Goal: Navigation & Orientation: Go to known website

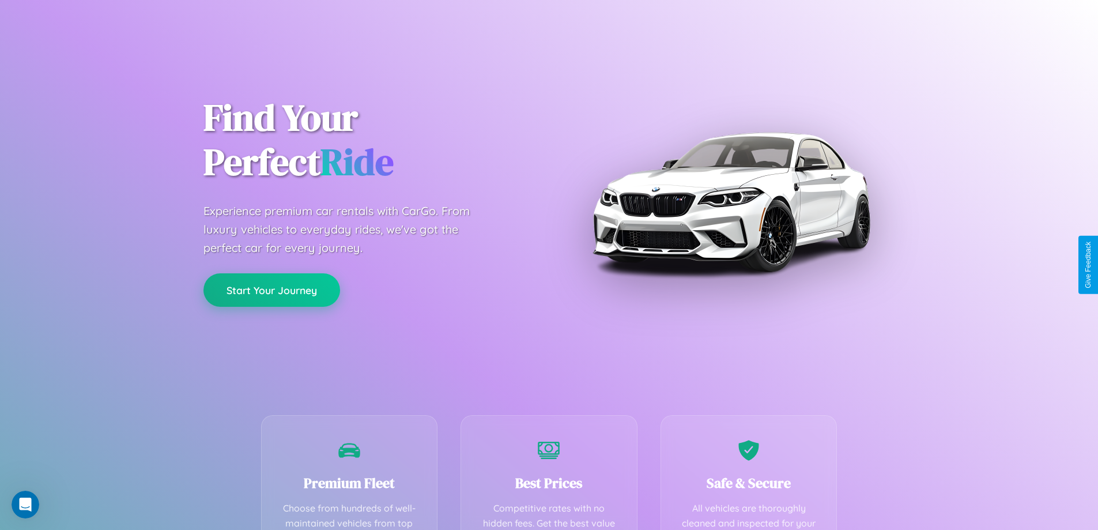
click at [271, 290] on button "Start Your Journey" at bounding box center [271, 289] width 137 height 33
click at [271, 289] on button "Start Your Journey" at bounding box center [271, 289] width 137 height 33
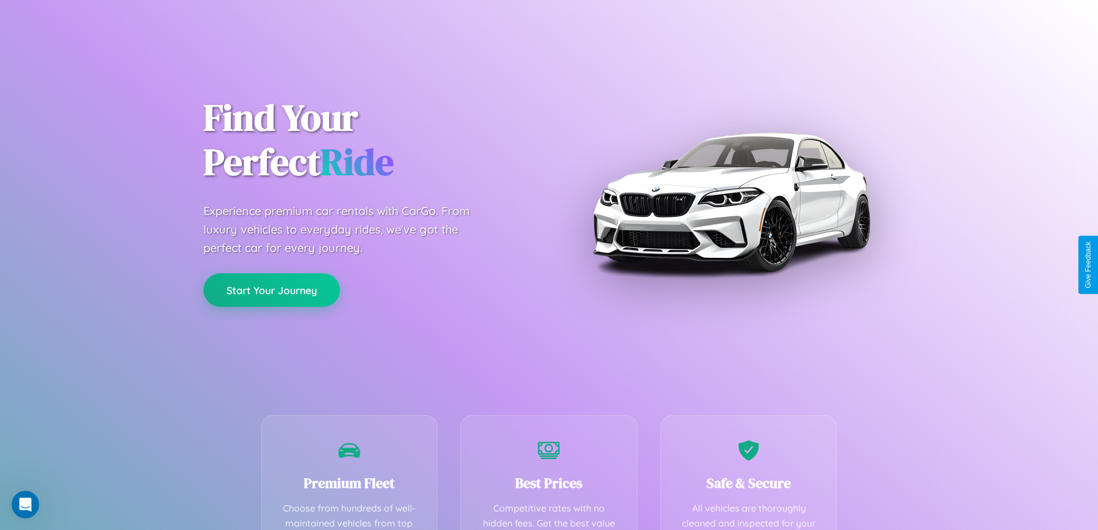
click at [271, 289] on button "Start Your Journey" at bounding box center [271, 289] width 137 height 33
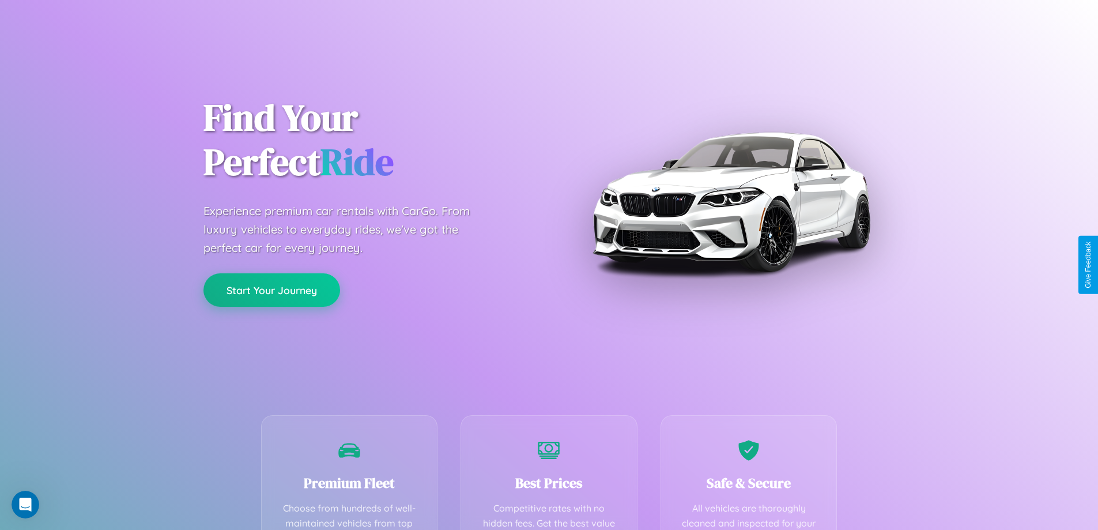
click at [271, 289] on button "Start Your Journey" at bounding box center [271, 289] width 137 height 33
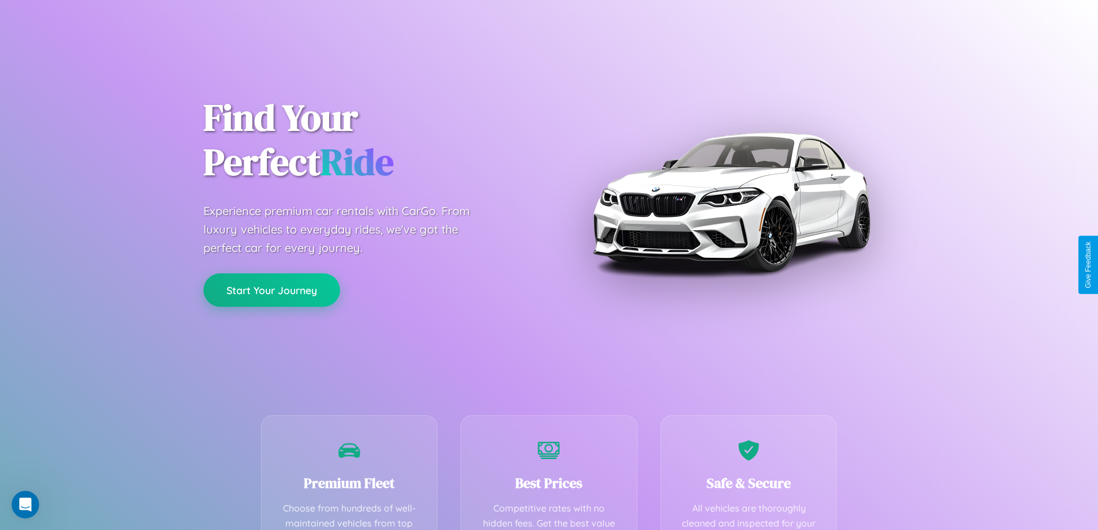
click at [271, 289] on button "Start Your Journey" at bounding box center [271, 289] width 137 height 33
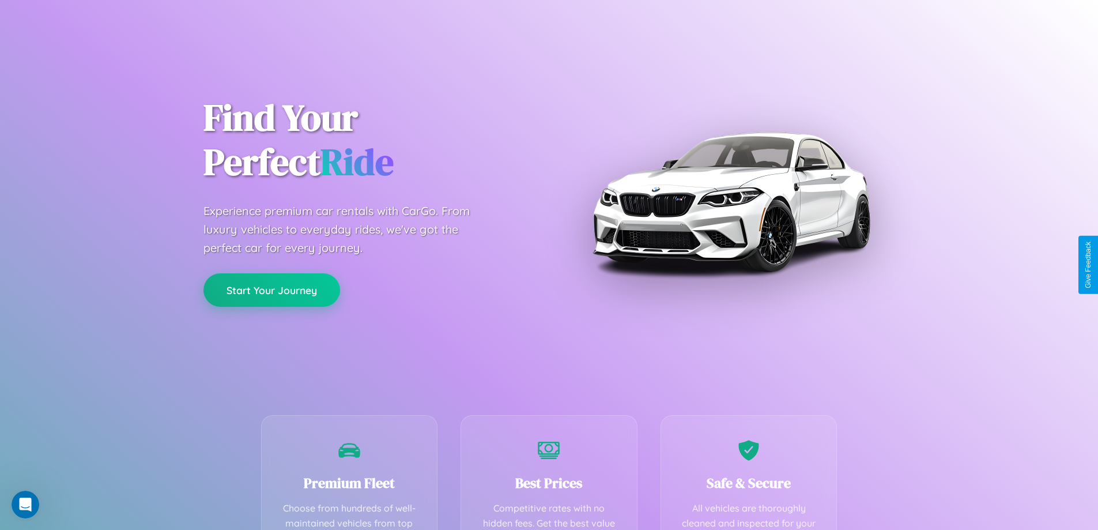
click at [271, 289] on button "Start Your Journey" at bounding box center [271, 289] width 137 height 33
